Goal: Book appointment/travel/reservation

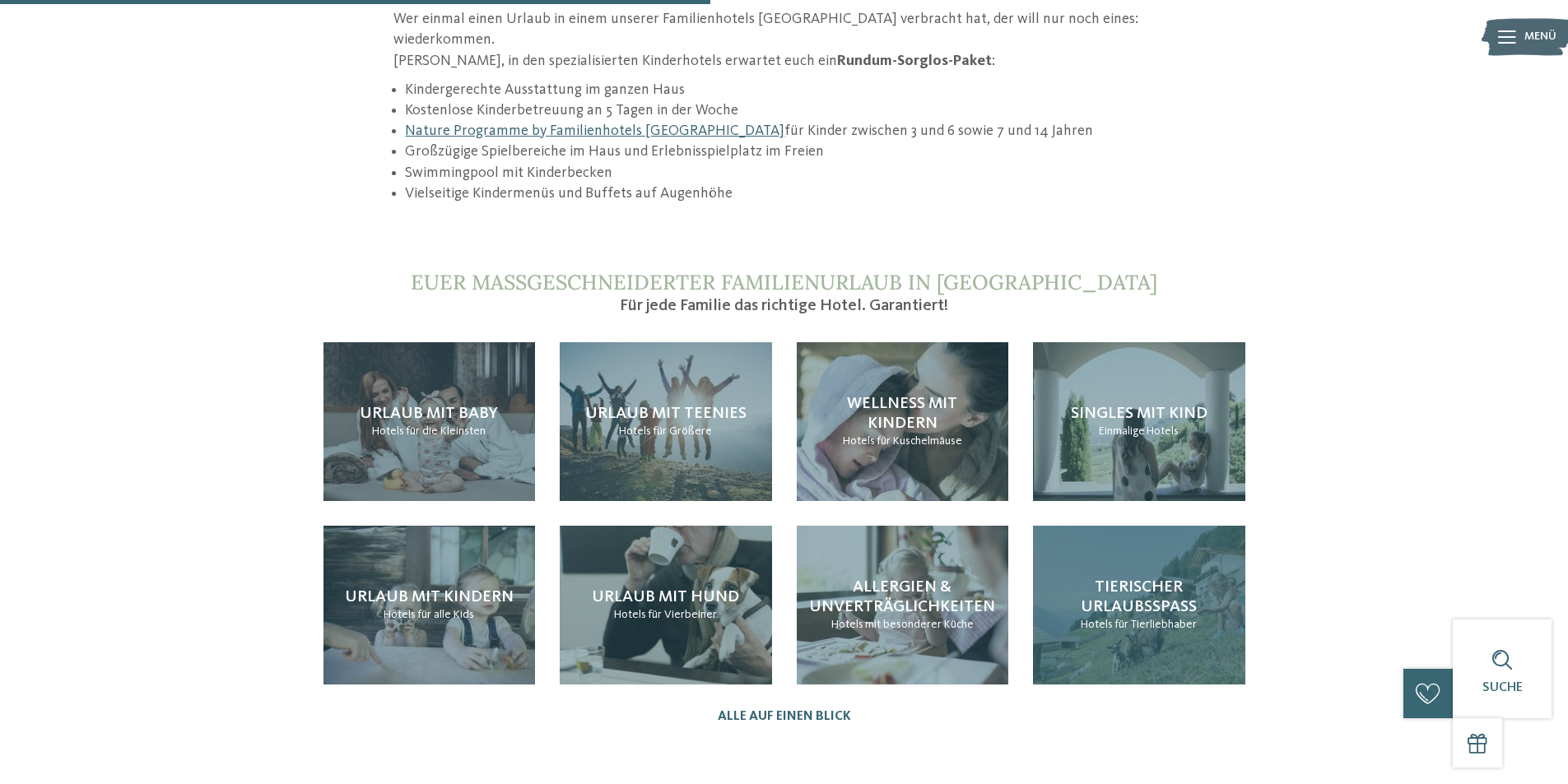
scroll to position [1645, 0]
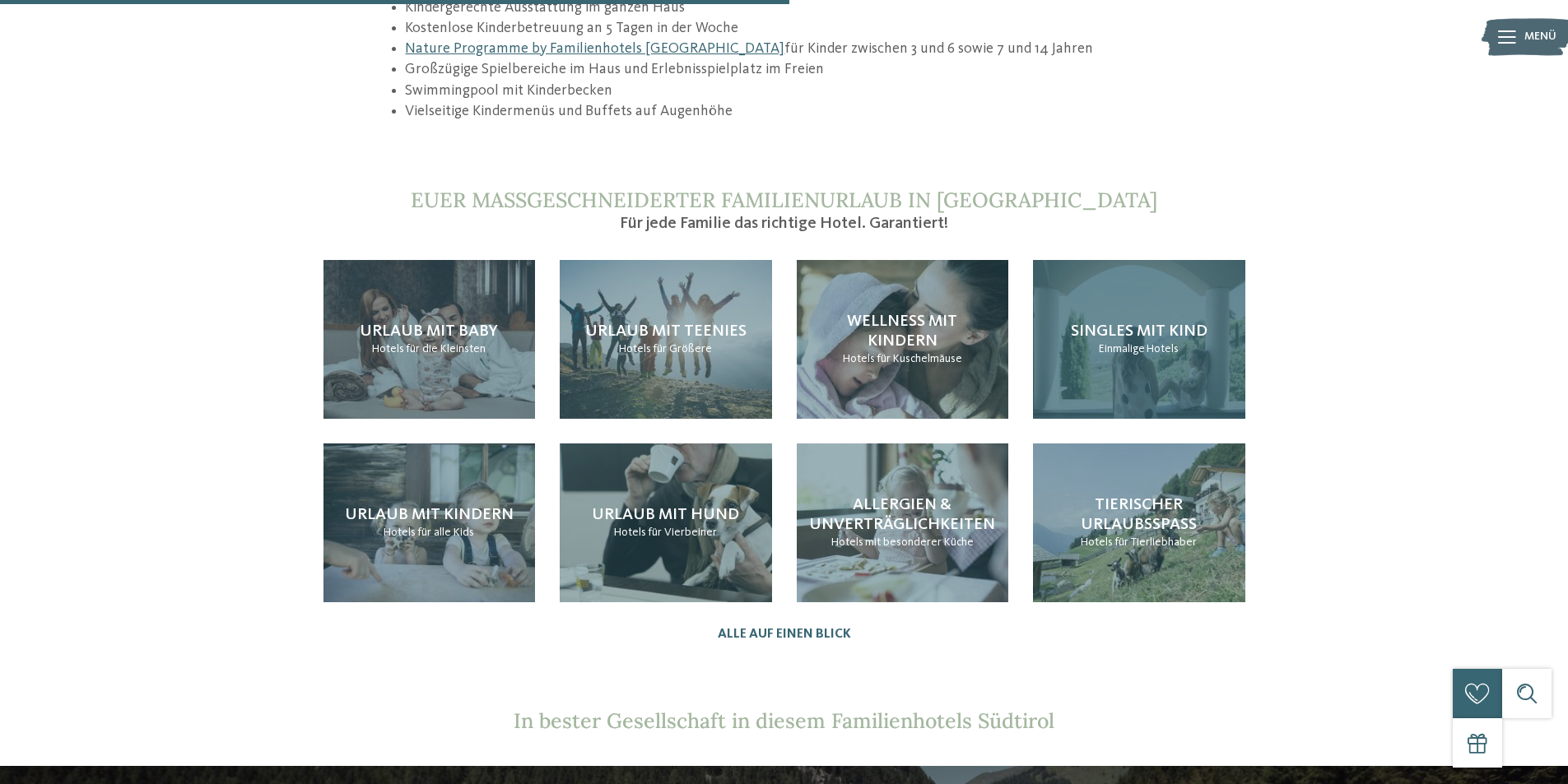
click at [1108, 354] on div "Singles mit Kind Einmalige Hotels" at bounding box center [1139, 340] width 212 height 159
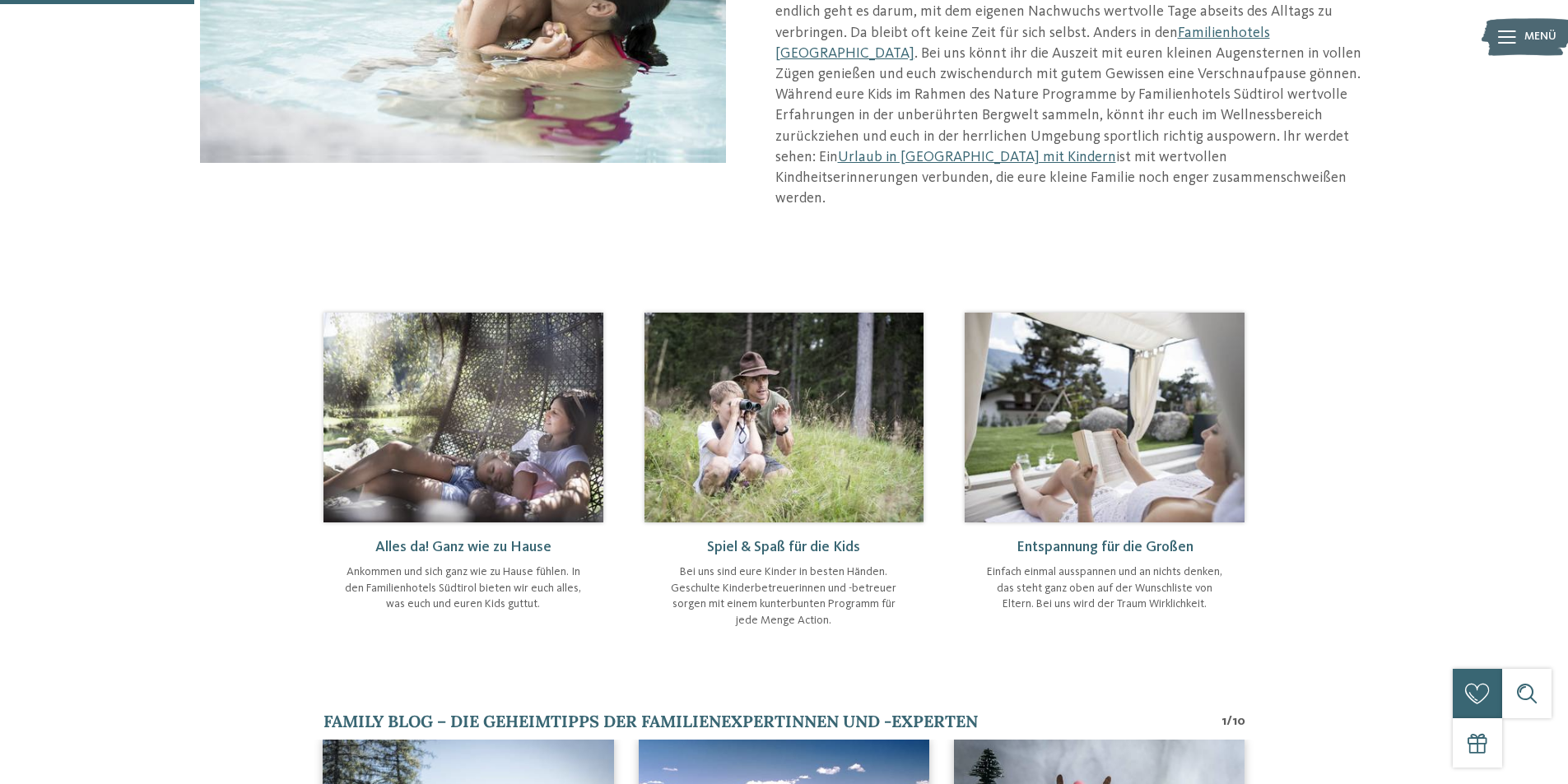
click at [751, 424] on img at bounding box center [784, 416] width 280 height 209
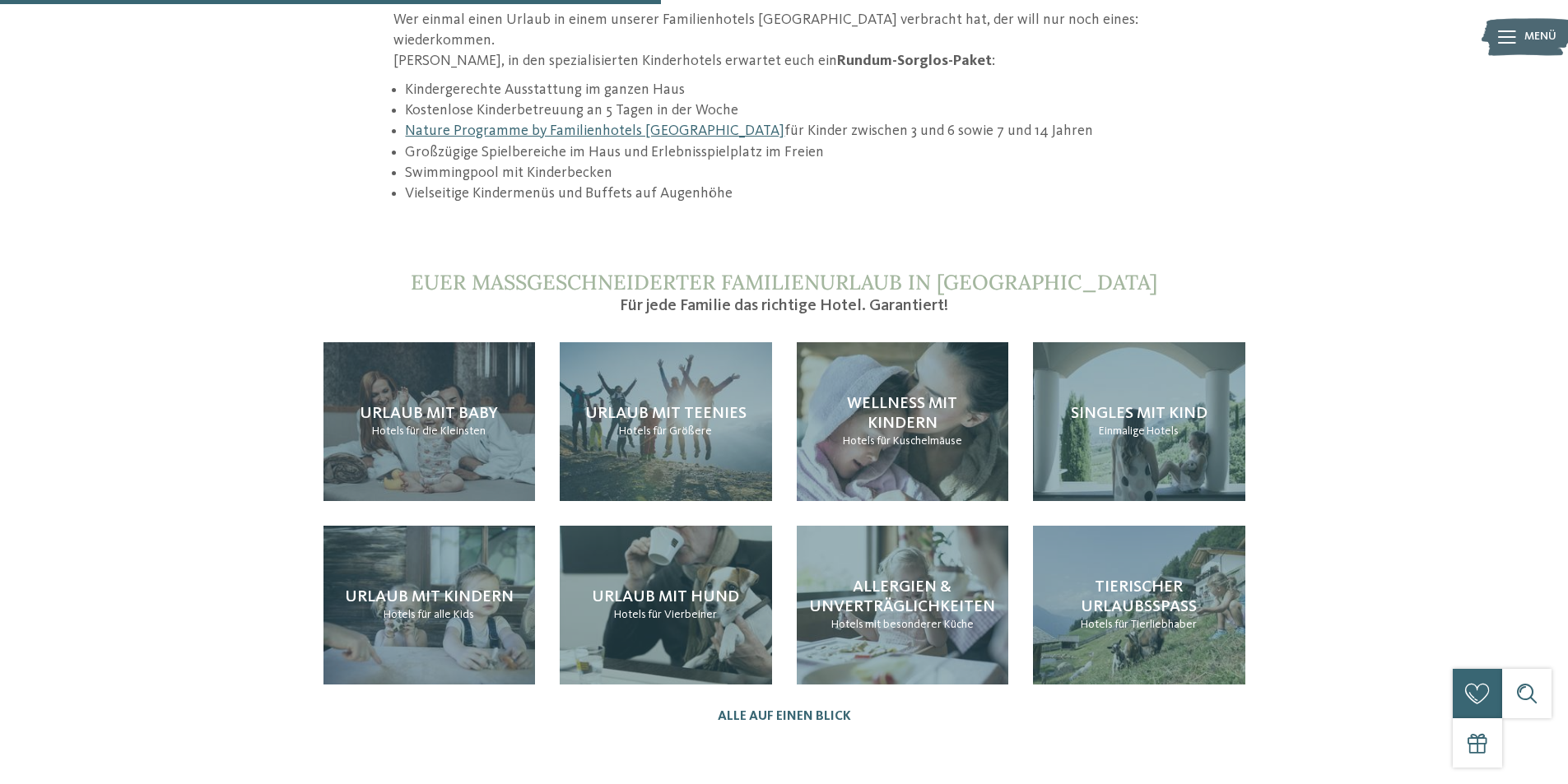
scroll to position [1316, 0]
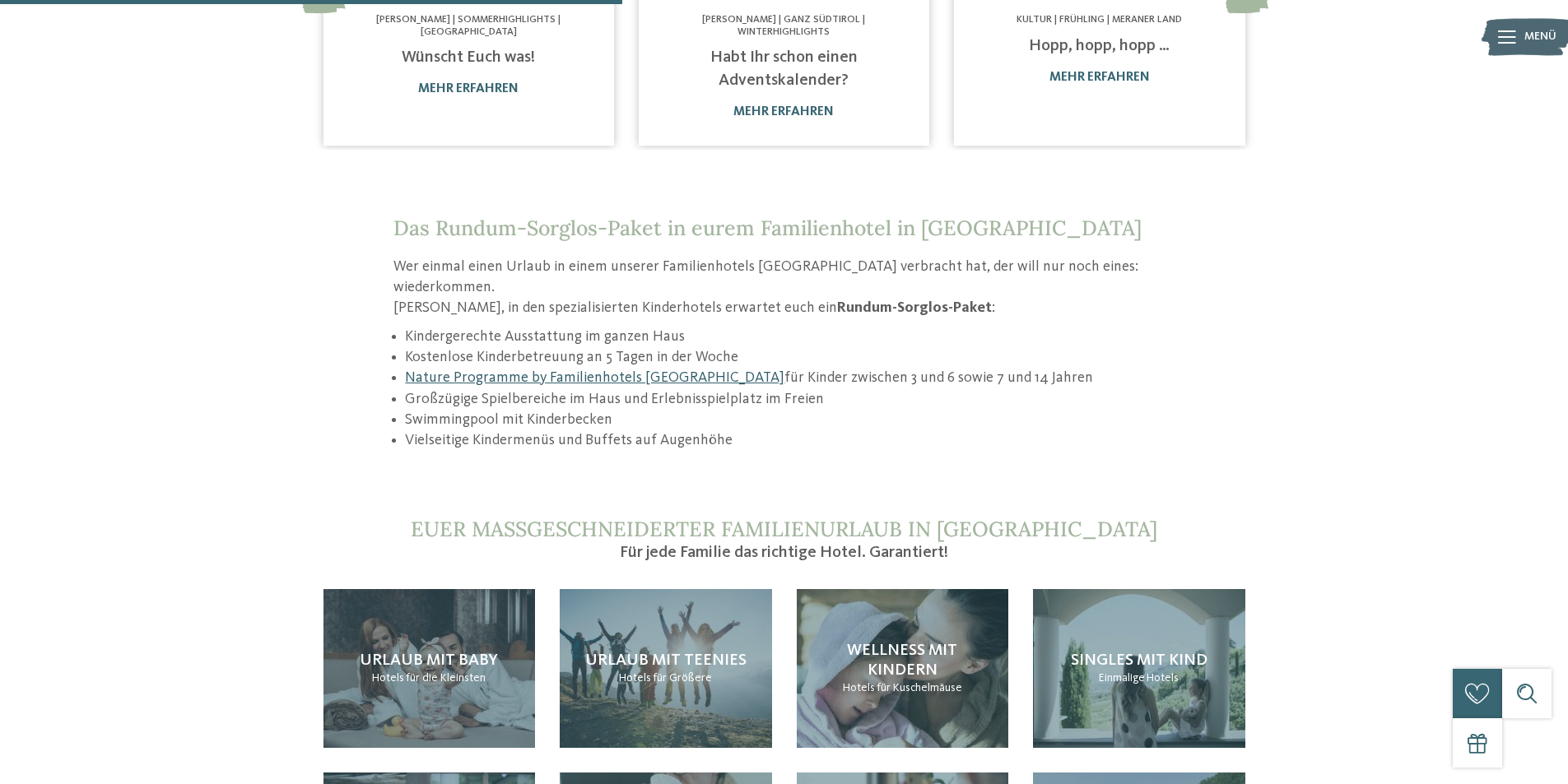
click at [597, 370] on link "Nature Programme by Familienhotels [GEOGRAPHIC_DATA]" at bounding box center [594, 378] width 379 height 15
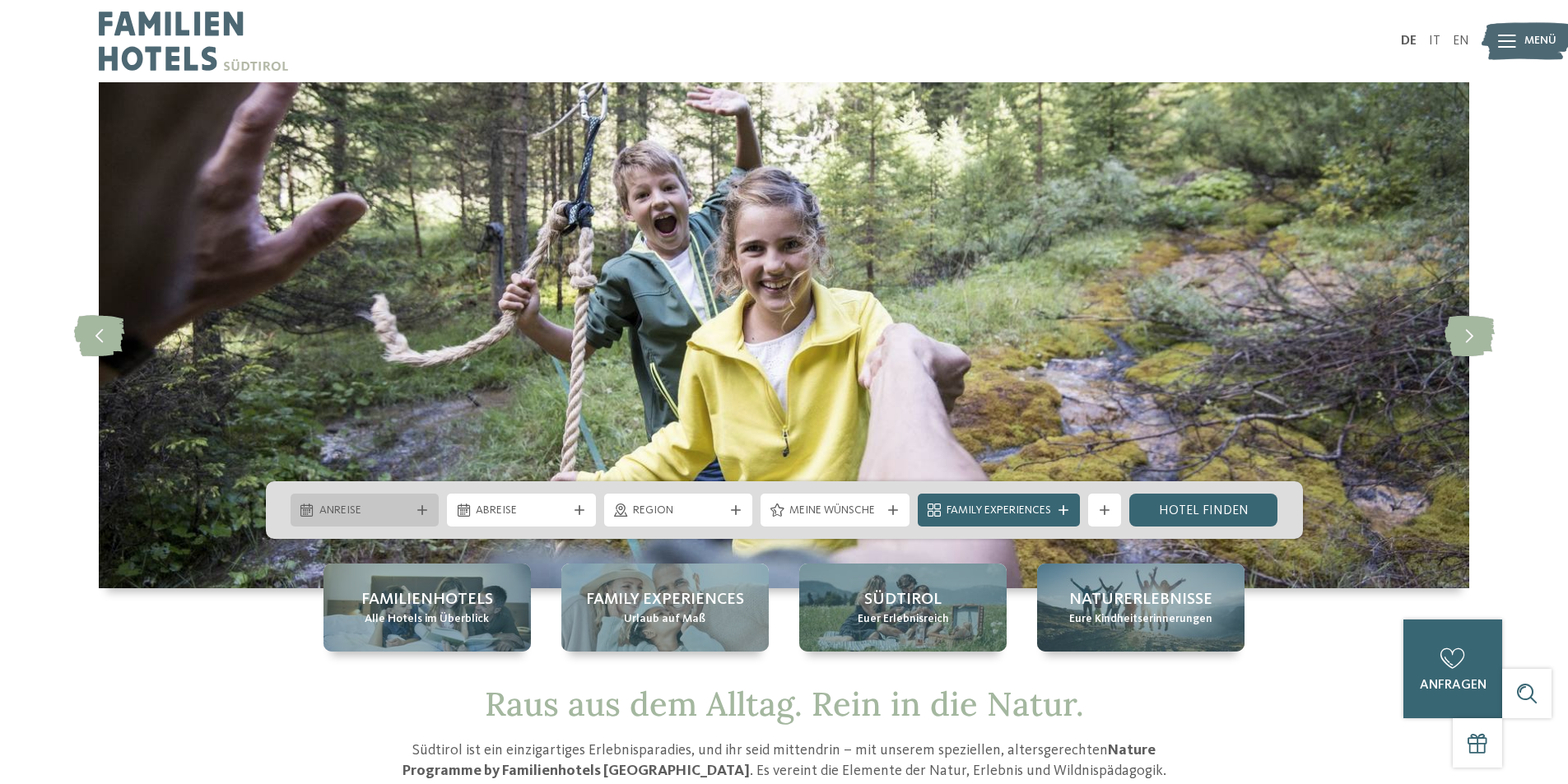
click at [390, 511] on span "Anreise" at bounding box center [365, 511] width 92 height 17
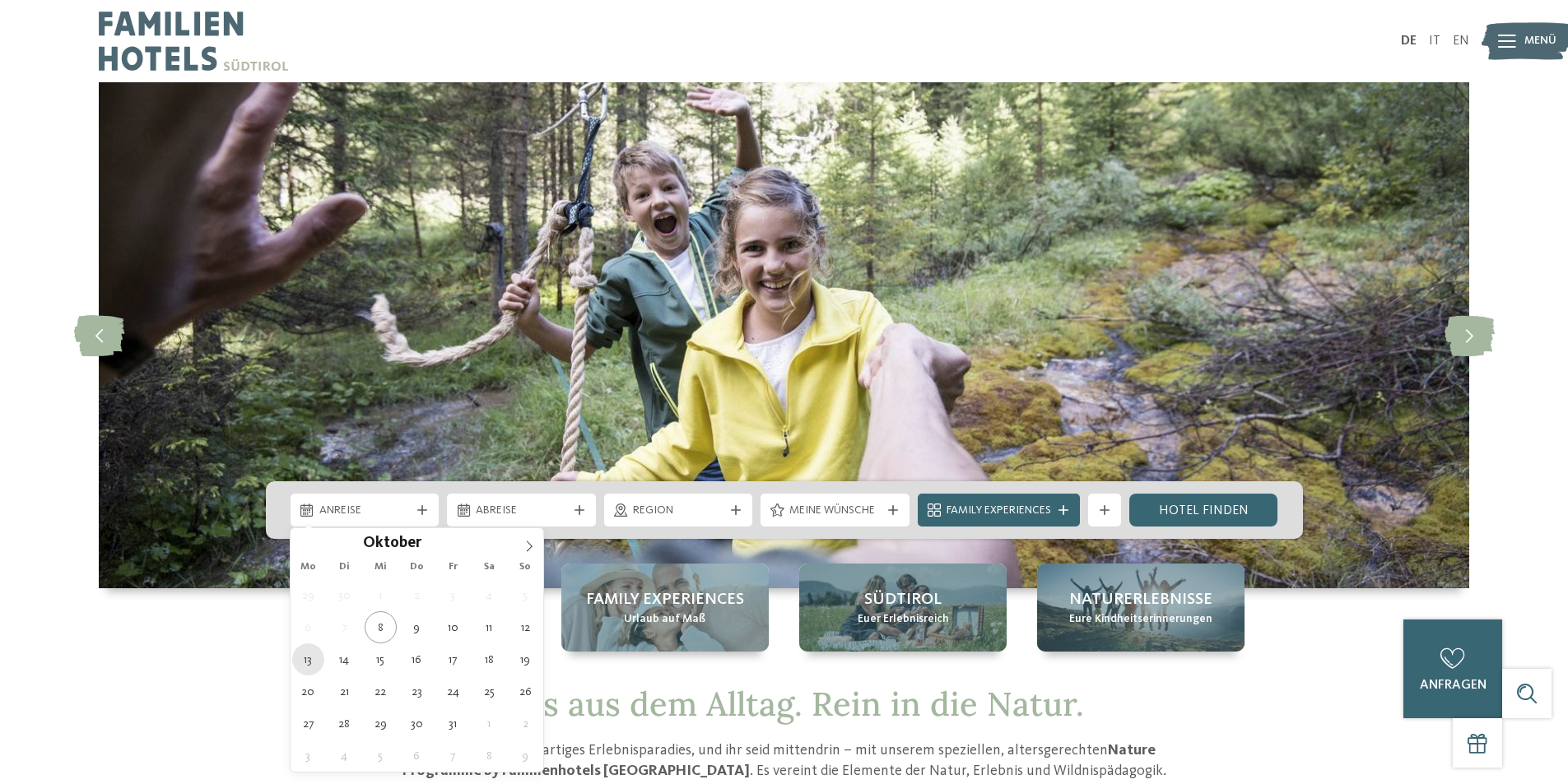
type div "13.10.2025"
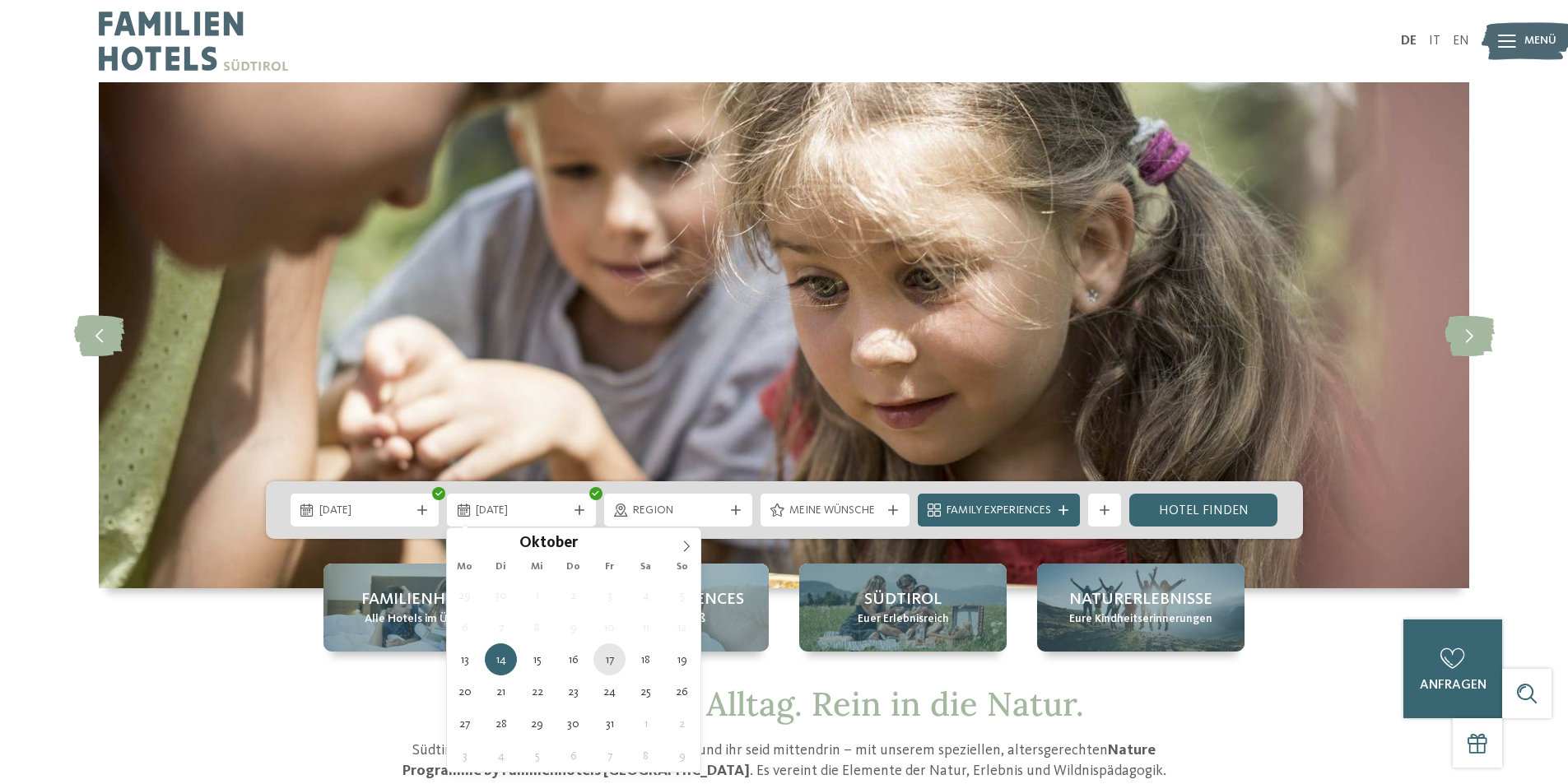
type div "17.10.2025"
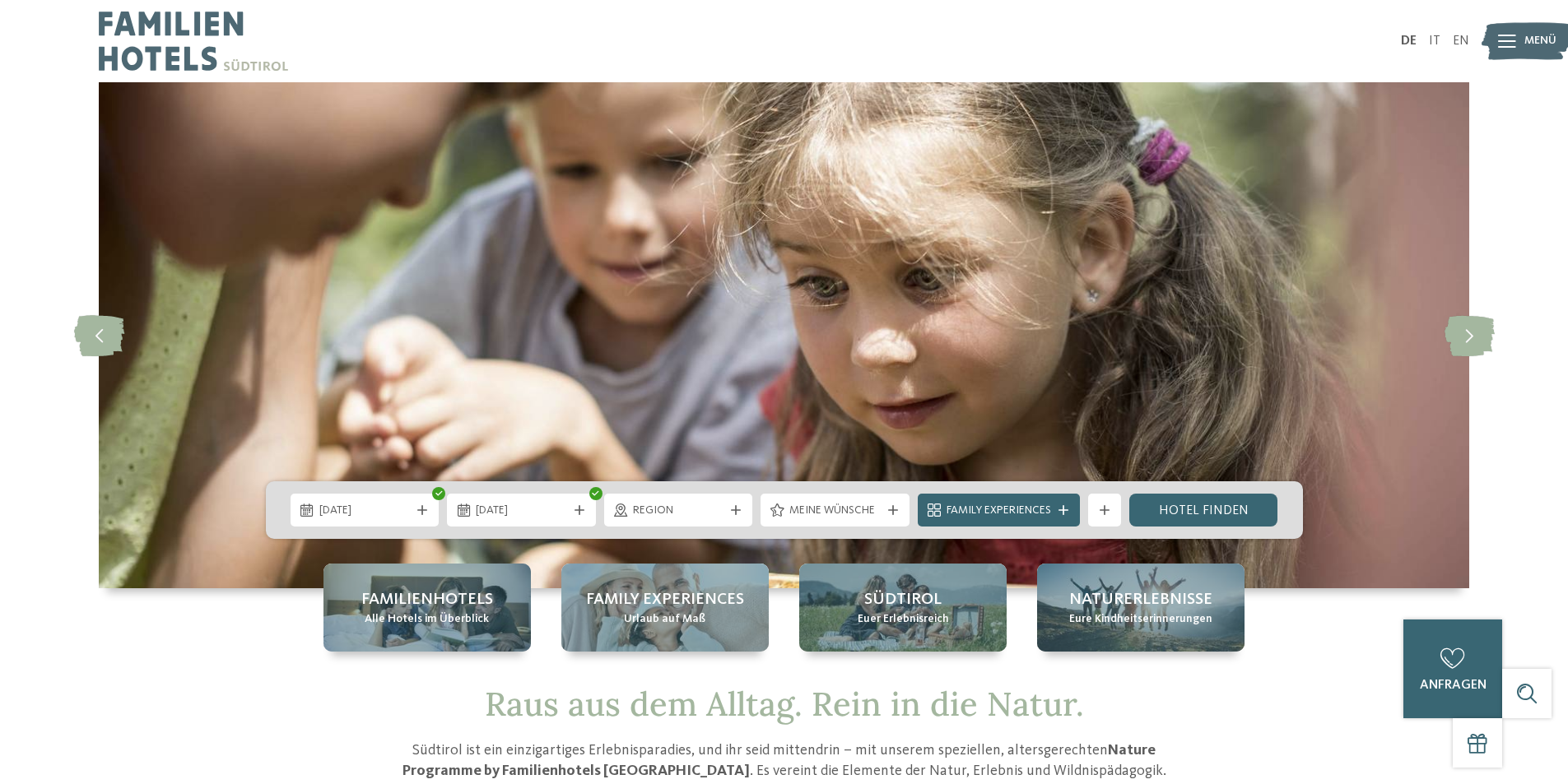
click at [717, 513] on span "Region" at bounding box center [679, 511] width 92 height 17
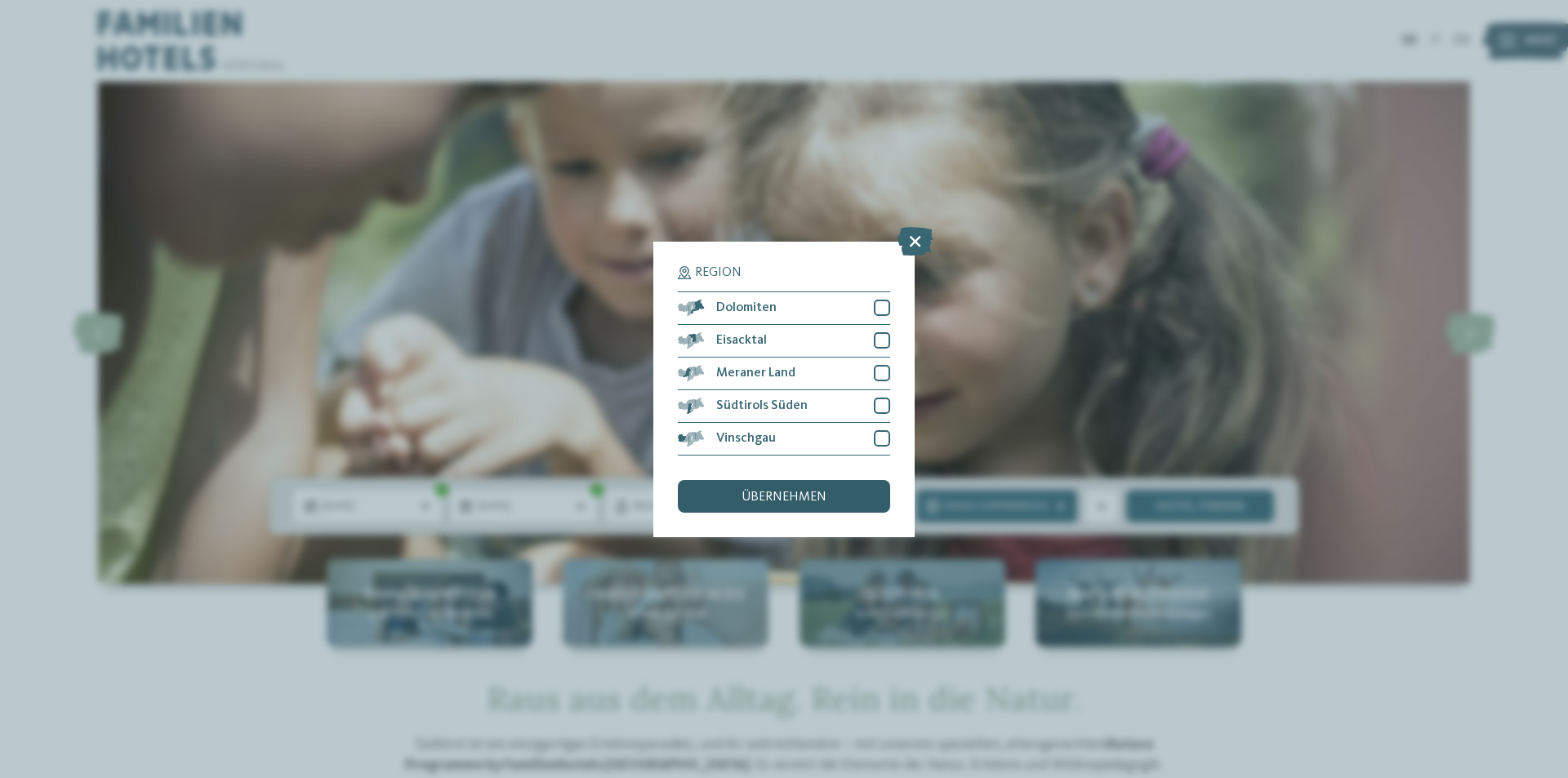
click at [827, 501] on div "übernehmen" at bounding box center [783, 496] width 212 height 33
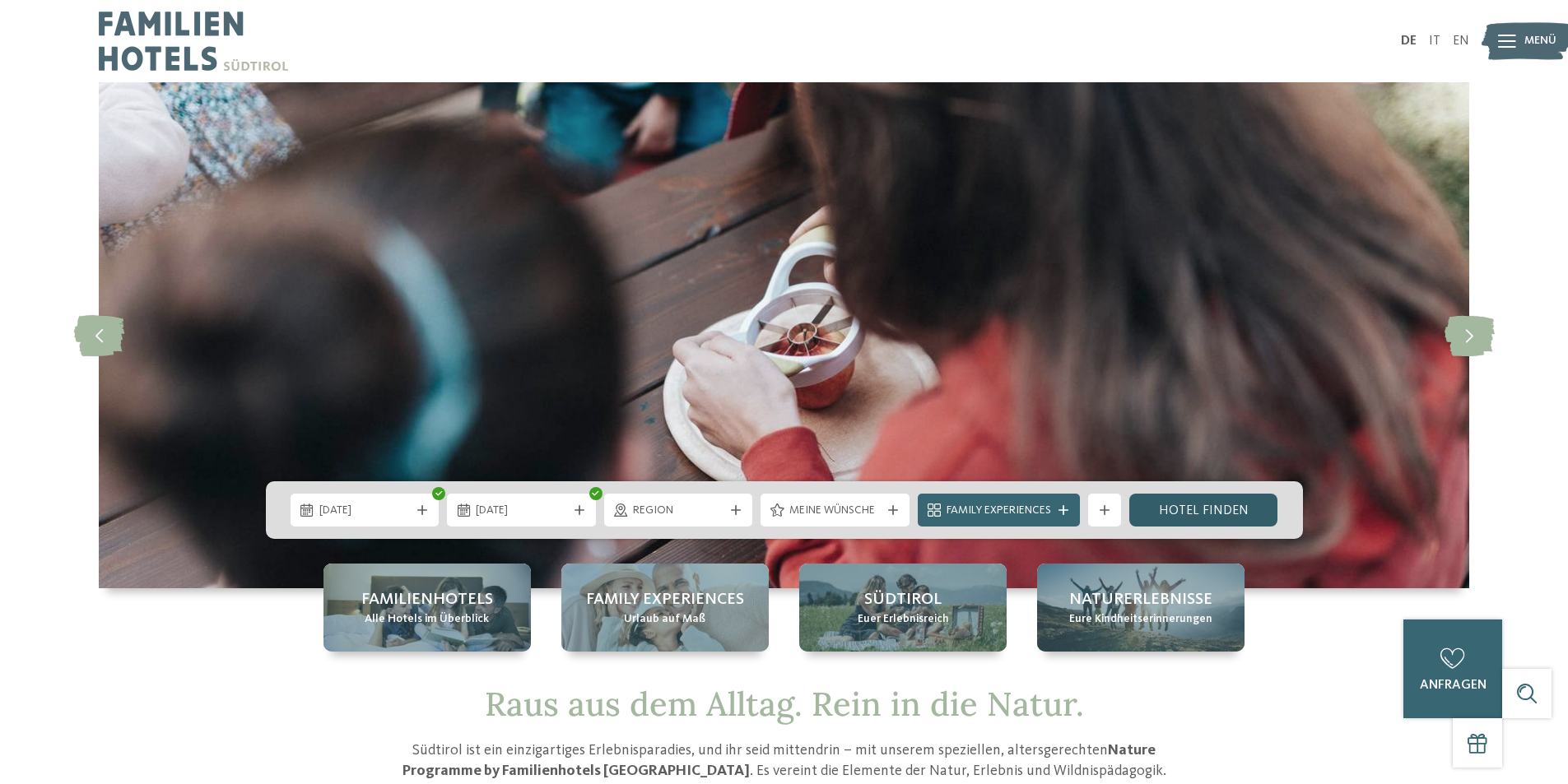
click at [1238, 515] on link "Hotel finden" at bounding box center [1203, 510] width 149 height 33
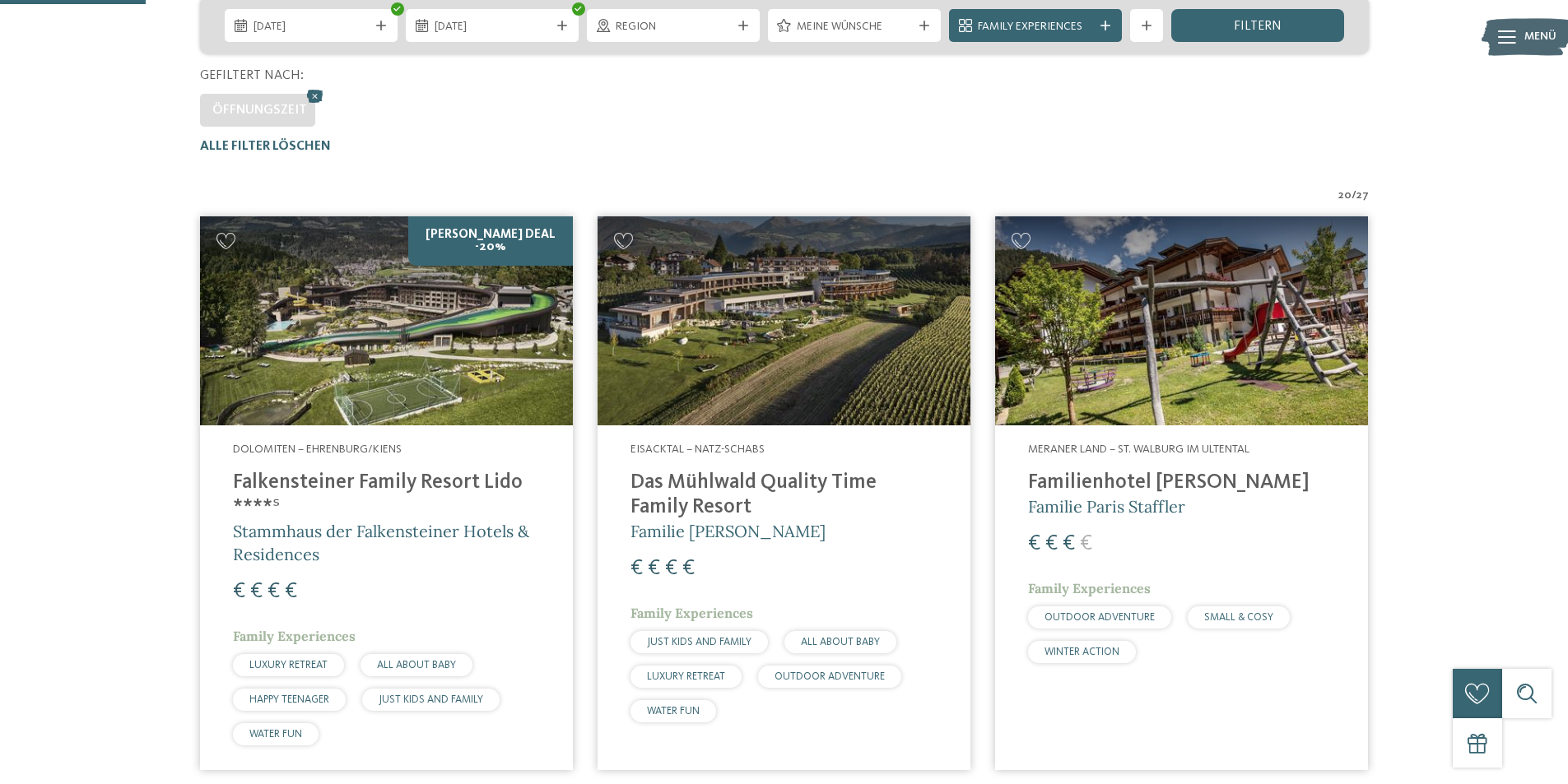
scroll to position [508, 0]
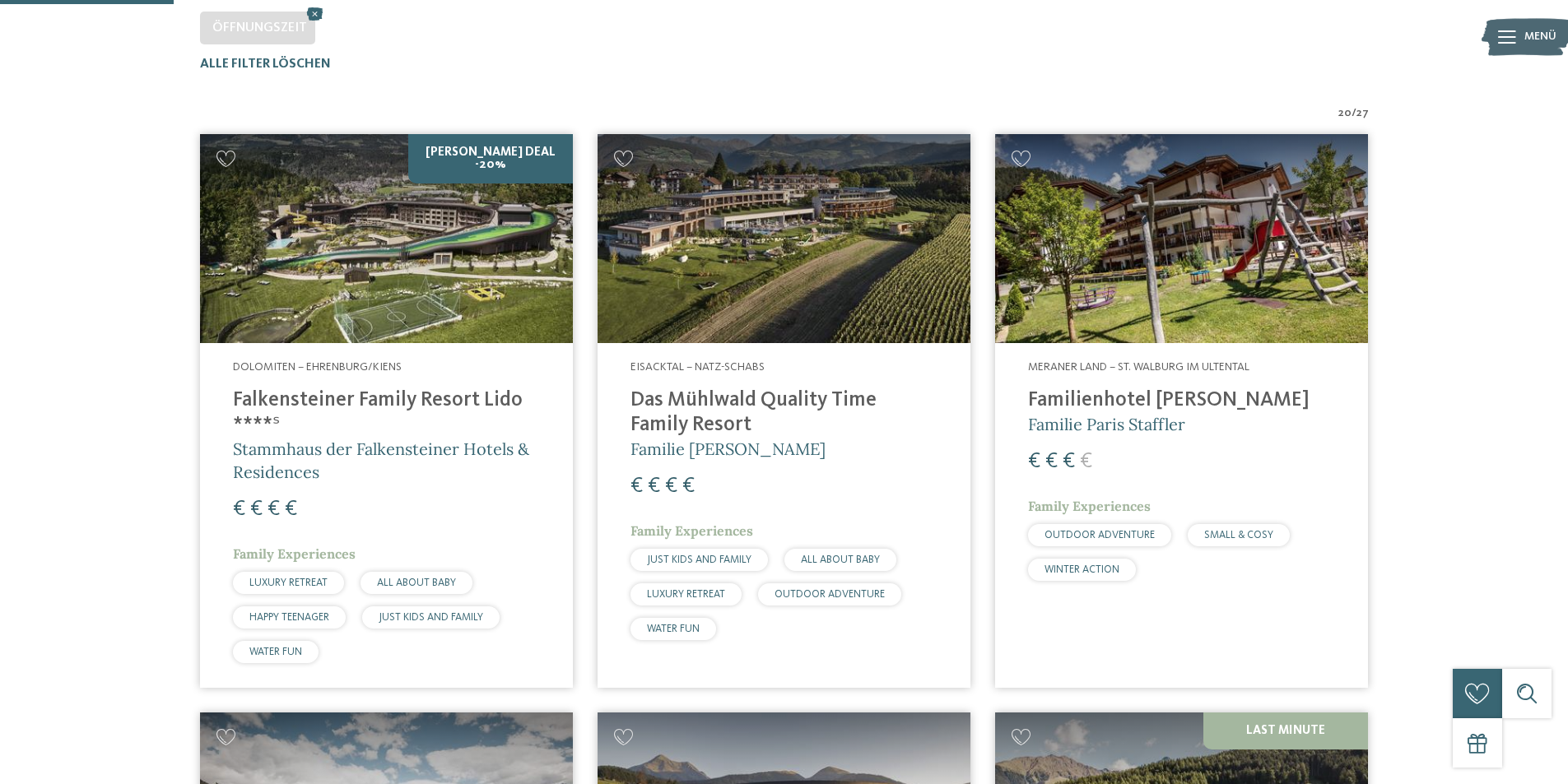
click at [437, 306] on img at bounding box center [386, 239] width 373 height 210
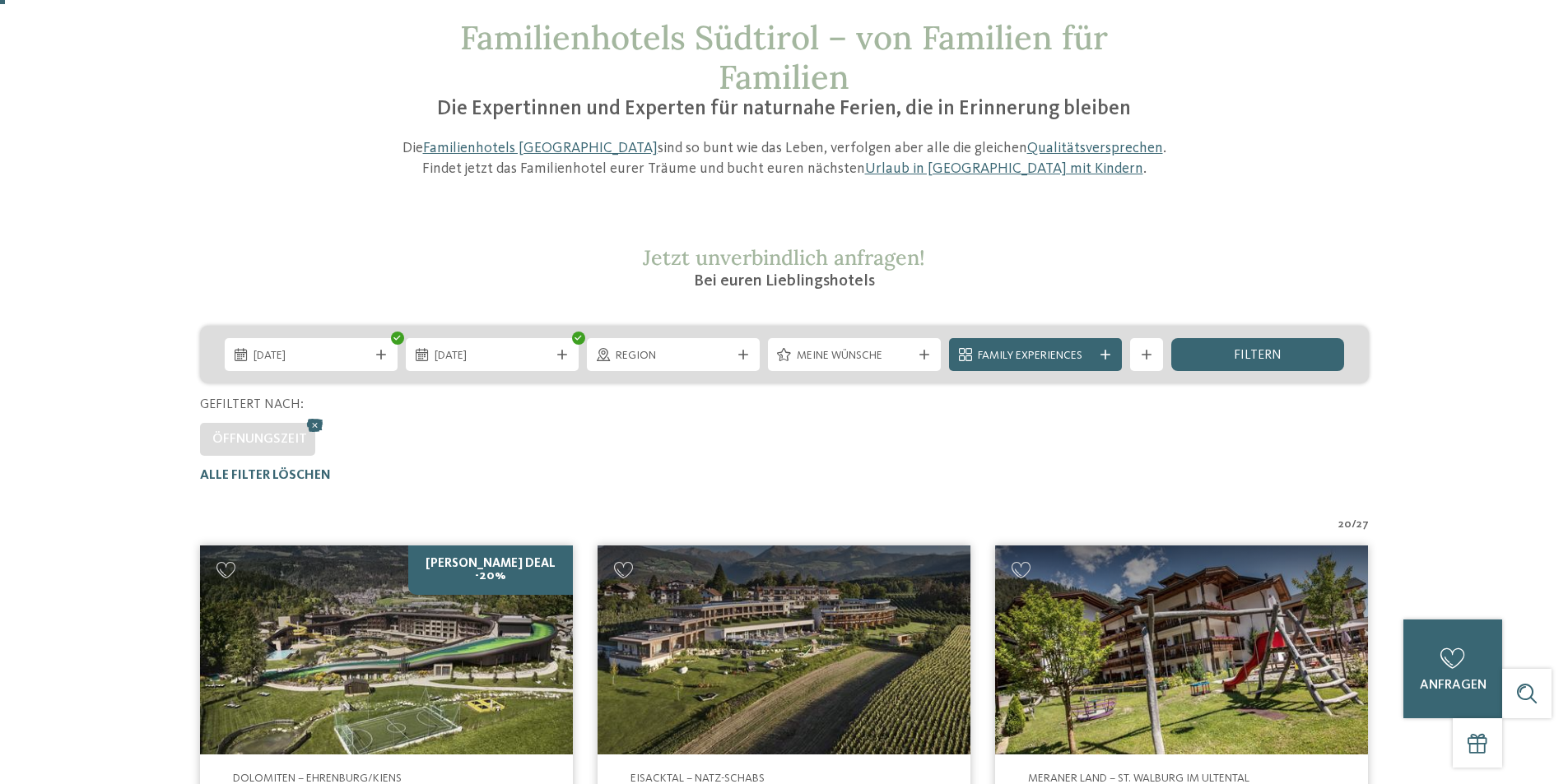
scroll to position [15, 0]
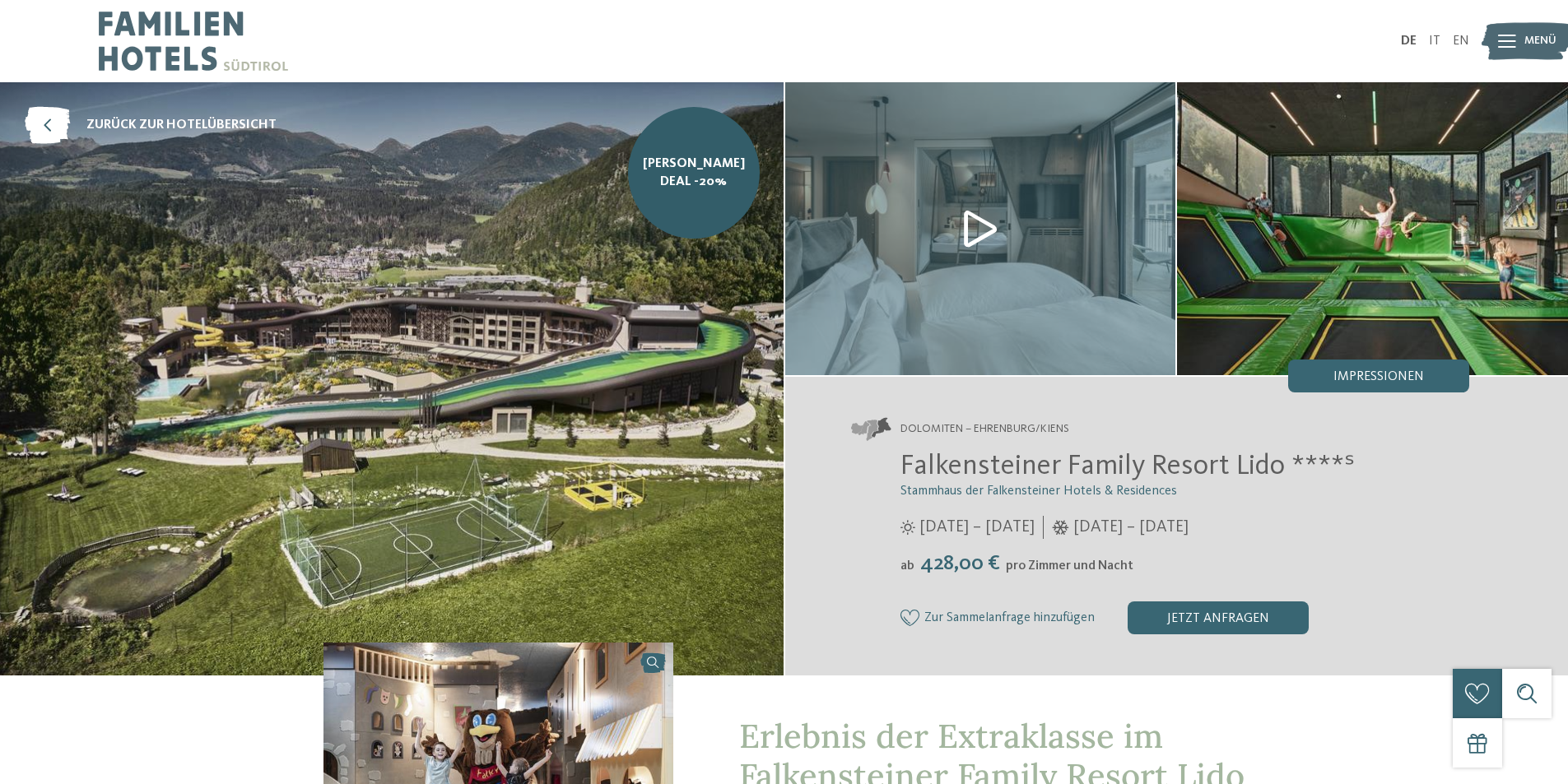
scroll to position [164, 0]
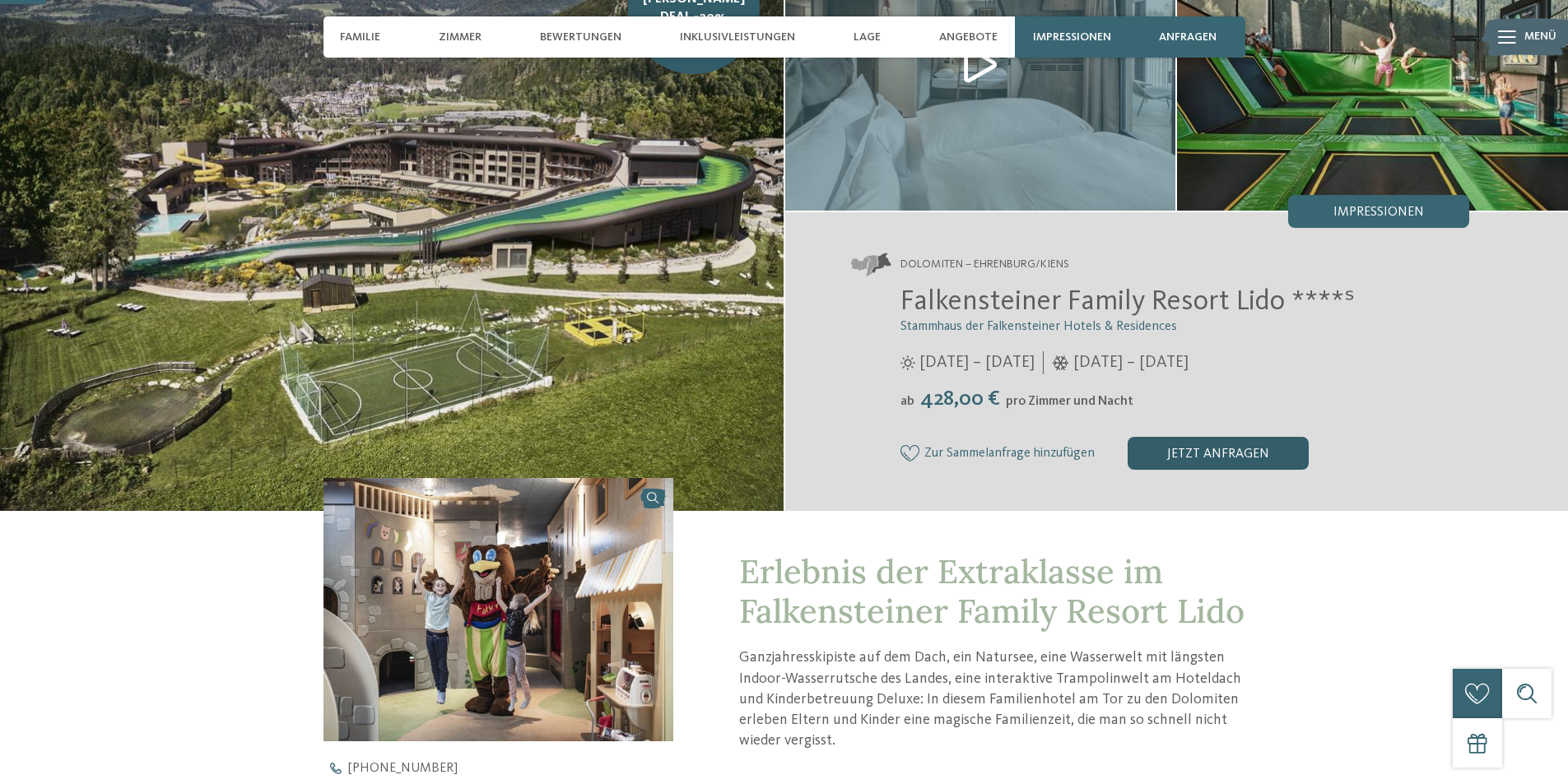
click at [1206, 454] on div "jetzt anfragen" at bounding box center [1218, 454] width 181 height 33
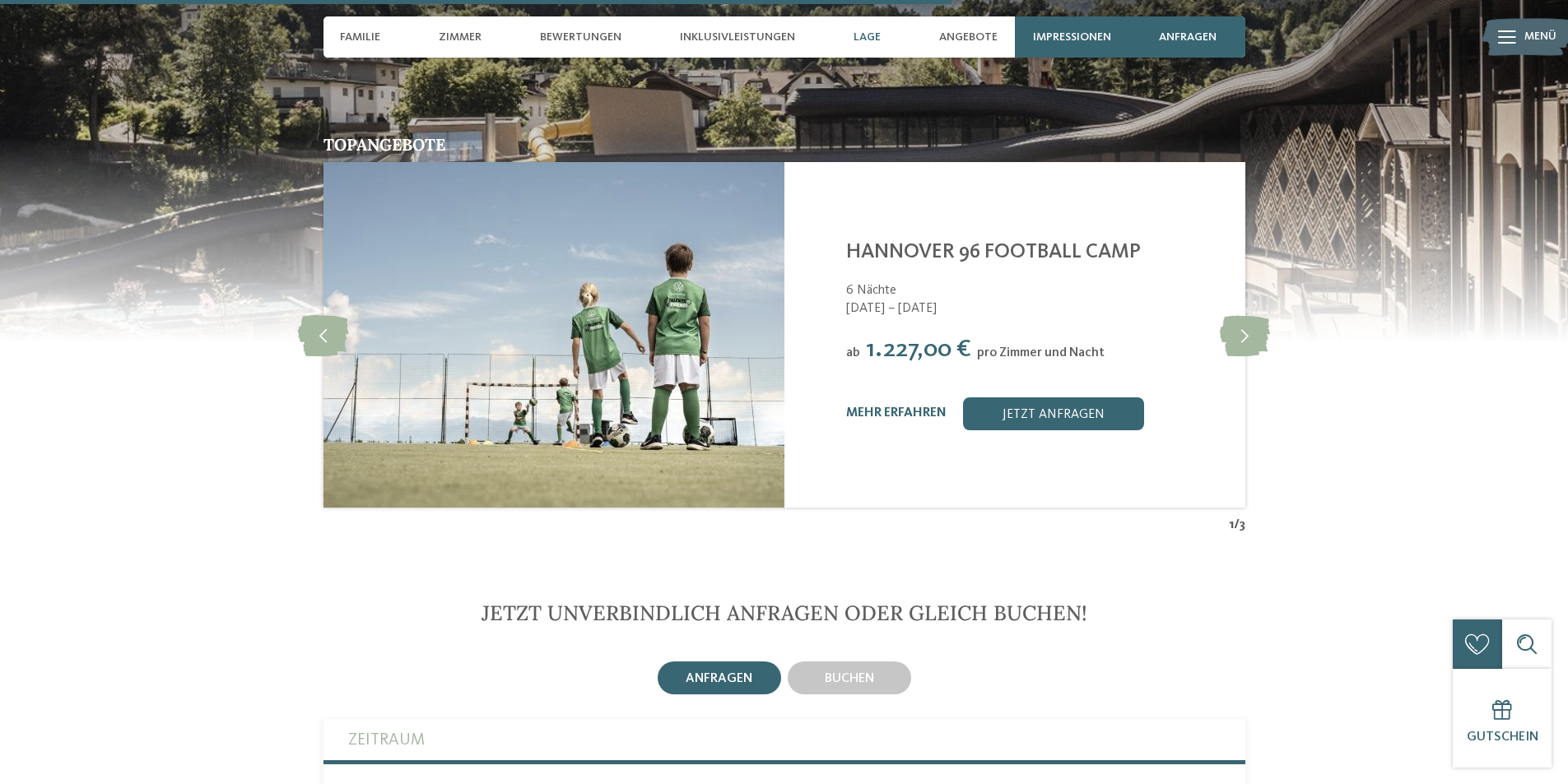
scroll to position [3395, 0]
